Goal: Information Seeking & Learning: Find contact information

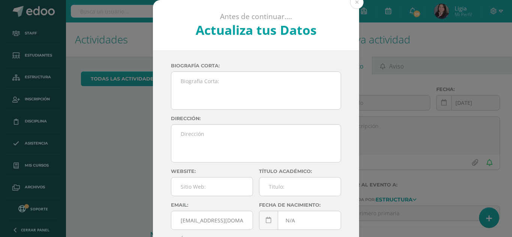
click at [352, 1] on button at bounding box center [356, 2] width 13 height 13
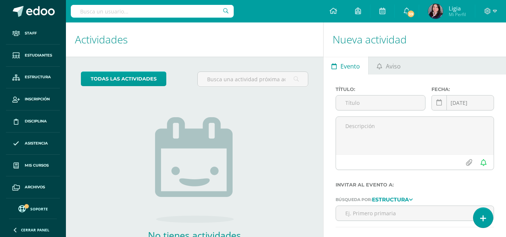
click at [145, 4] on div at bounding box center [152, 11] width 163 height 22
click at [145, 6] on input "text" at bounding box center [152, 11] width 163 height 13
type input "gamero"
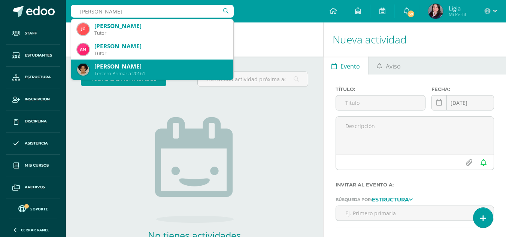
click at [160, 69] on div "Julio José Gamero Martinez" at bounding box center [160, 67] width 133 height 8
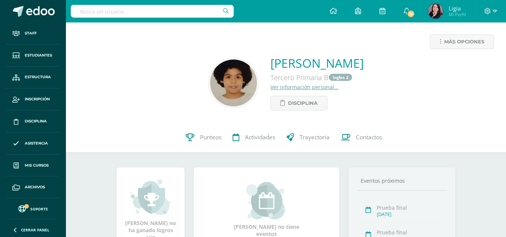
click at [285, 88] on link "Ver información personal..." at bounding box center [305, 87] width 68 height 7
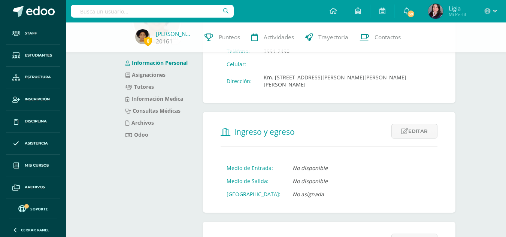
scroll to position [3, 0]
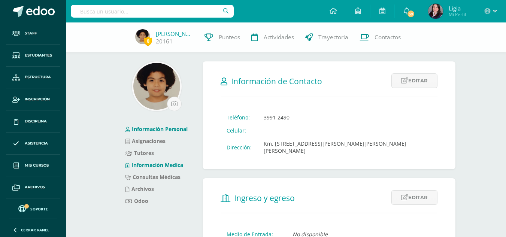
click at [150, 166] on link "Información Medica" at bounding box center [155, 165] width 58 height 7
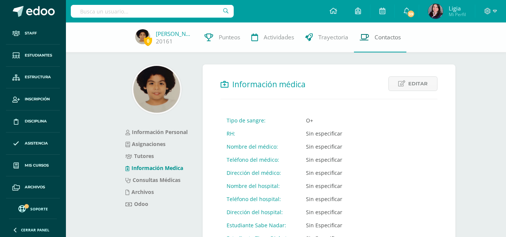
click at [369, 36] on link "Contactos" at bounding box center [380, 37] width 52 height 30
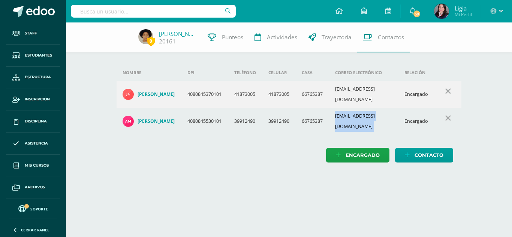
drag, startPoint x: 340, startPoint y: 113, endPoint x: 403, endPoint y: 112, distance: 63.3
click at [403, 112] on tr "[PERSON_NAME] 4080845530101 39912490 39912490 66765387 [EMAIL_ADDRESS][DOMAIN_N…" at bounding box center [289, 121] width 345 height 27
copy td "[EMAIL_ADDRESS][DOMAIN_NAME]"
click at [148, 8] on input "text" at bounding box center [153, 11] width 165 height 13
type input "morin bara"
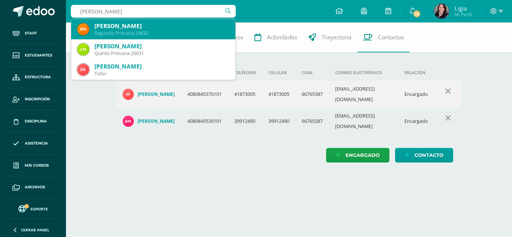
click at [124, 27] on div "Rafael Morin Baranova" at bounding box center [161, 26] width 135 height 8
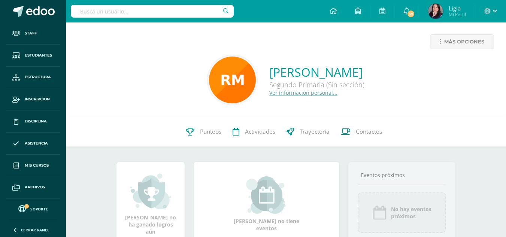
click at [274, 94] on link "Ver información personal..." at bounding box center [303, 92] width 68 height 7
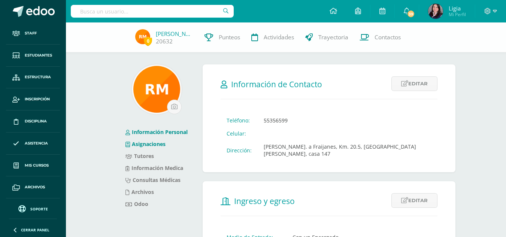
click at [153, 144] on link "Asignaciones" at bounding box center [146, 144] width 40 height 7
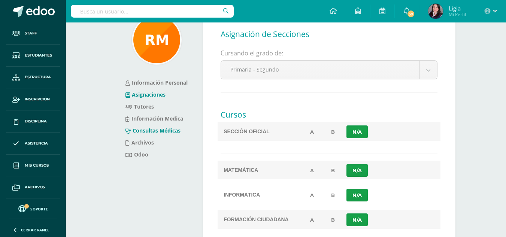
scroll to position [112, 0]
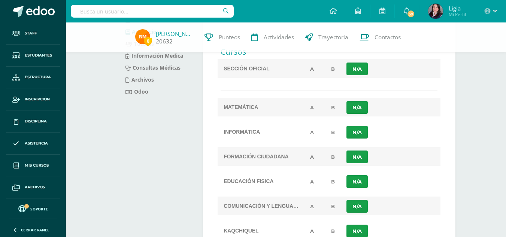
click at [179, 30] on link "Rafael Morin" at bounding box center [174, 33] width 37 height 7
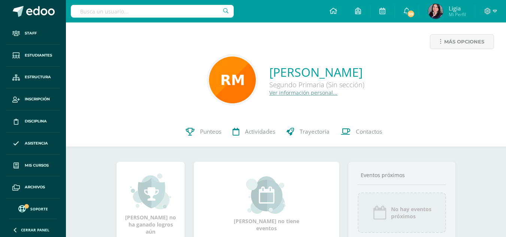
drag, startPoint x: 290, startPoint y: 84, endPoint x: 239, endPoint y: 71, distance: 52.3
click at [239, 71] on div "Rafael Morin Baranova Segundo Primaria (Sin sección) Ver información personal..." at bounding box center [286, 80] width 428 height 50
click at [348, 89] on div "Ver información personal..." at bounding box center [316, 92] width 95 height 7
drag, startPoint x: 339, startPoint y: 84, endPoint x: 247, endPoint y: 68, distance: 93.2
click at [247, 68] on div "Rafael Morin Baranova Segundo Primaria (Sin sección) Ver información personal..." at bounding box center [286, 80] width 428 height 50
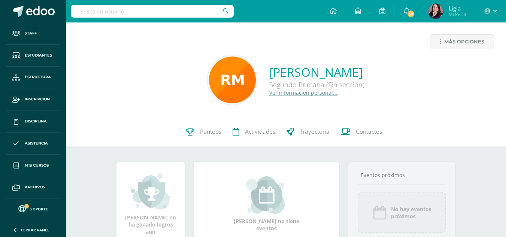
copy div "Rafael Morin Baranova Segundo Primaria (Sin sección)"
click at [148, 9] on input "text" at bounding box center [152, 11] width 163 height 13
type input "lilia mor"
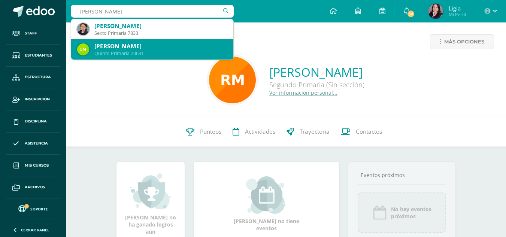
click at [147, 49] on div "Lilia Morin Baranova" at bounding box center [160, 46] width 133 height 8
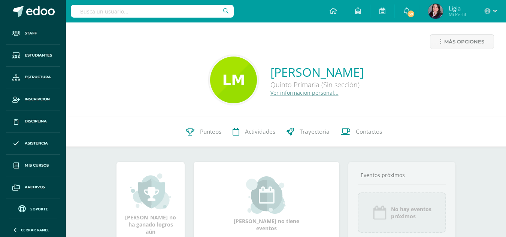
drag, startPoint x: 349, startPoint y: 86, endPoint x: 254, endPoint y: 74, distance: 96.0
click at [254, 74] on div "Lilia Morin Baranova Quinto Primaria (Sin sección) Ver información personal..." at bounding box center [286, 80] width 428 height 50
copy div "Lilia Morin Baranova Quinto Primaria (Sin sección)"
click at [169, 9] on input "text" at bounding box center [152, 11] width 163 height 13
type input "gamero"
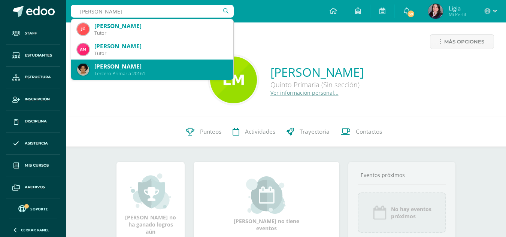
click at [130, 69] on div "Julio José Gamero Martinez" at bounding box center [160, 67] width 133 height 8
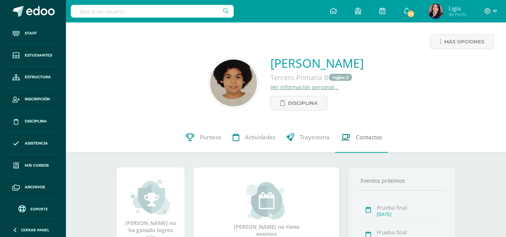
click at [374, 138] on span "Contactos" at bounding box center [369, 138] width 26 height 8
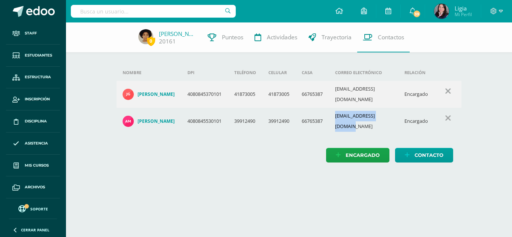
drag, startPoint x: 340, startPoint y: 112, endPoint x: 401, endPoint y: 112, distance: 61.1
click at [398, 112] on td "[EMAIL_ADDRESS][DOMAIN_NAME]" at bounding box center [363, 121] width 69 height 27
copy td "[EMAIL_ADDRESS][DOMAIN_NAME]"
click at [151, 13] on input "text" at bounding box center [153, 11] width 165 height 13
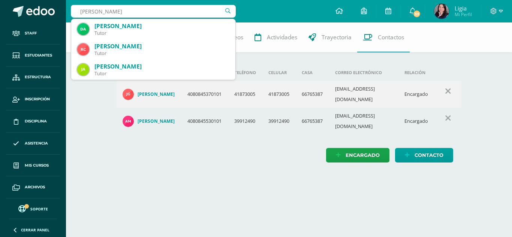
type input "[PERSON_NAME]"
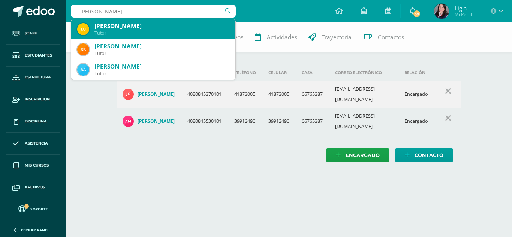
click at [145, 31] on div "Tutor" at bounding box center [161, 33] width 135 height 6
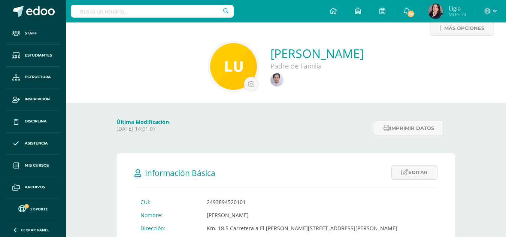
scroll to position [43, 0]
